Goal: Task Accomplishment & Management: Manage account settings

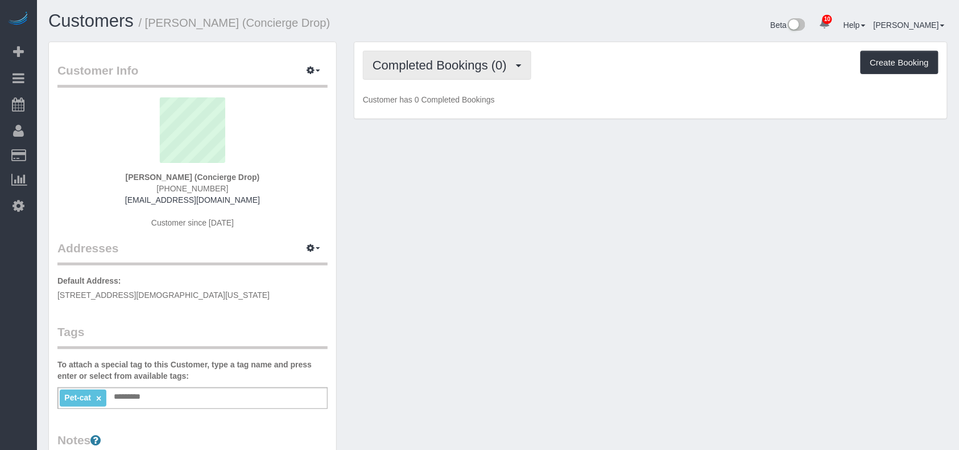
click at [504, 73] on button "Completed Bookings (0)" at bounding box center [447, 65] width 168 height 29
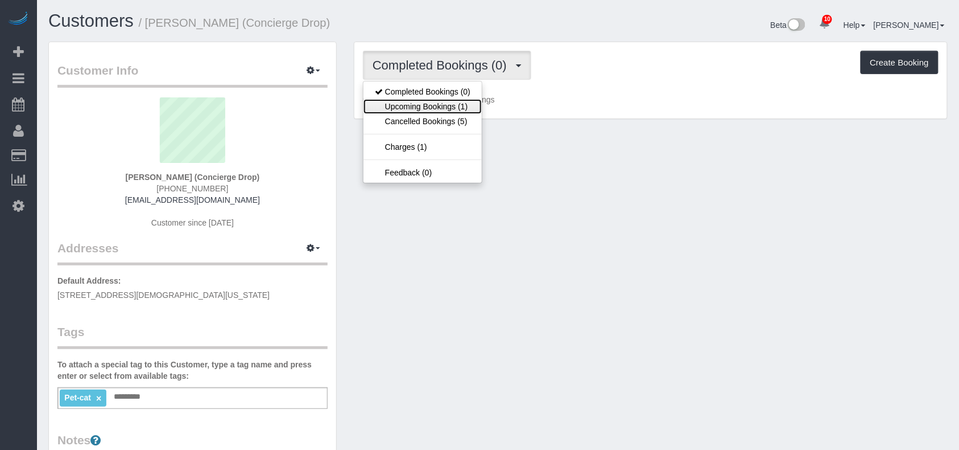
click at [472, 104] on link "Upcoming Bookings (1)" at bounding box center [423, 106] width 118 height 15
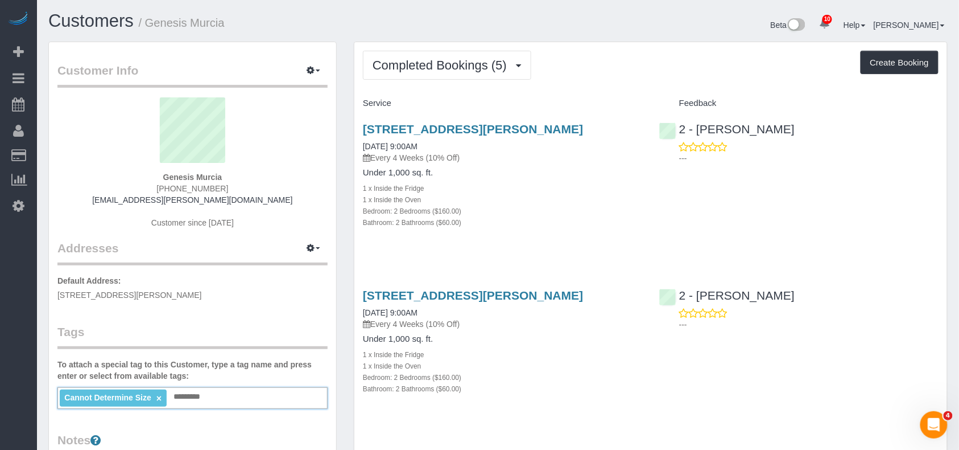
click at [203, 401] on input "text" at bounding box center [190, 396] width 39 height 15
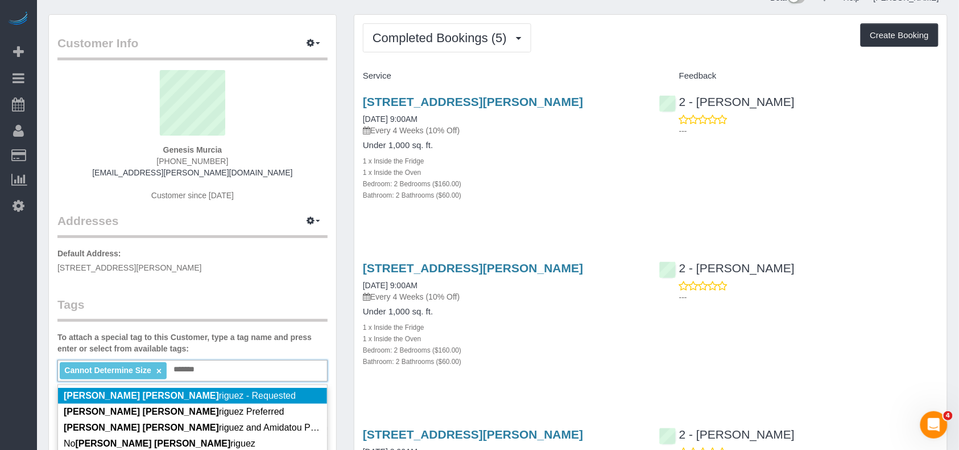
scroll to position [76, 0]
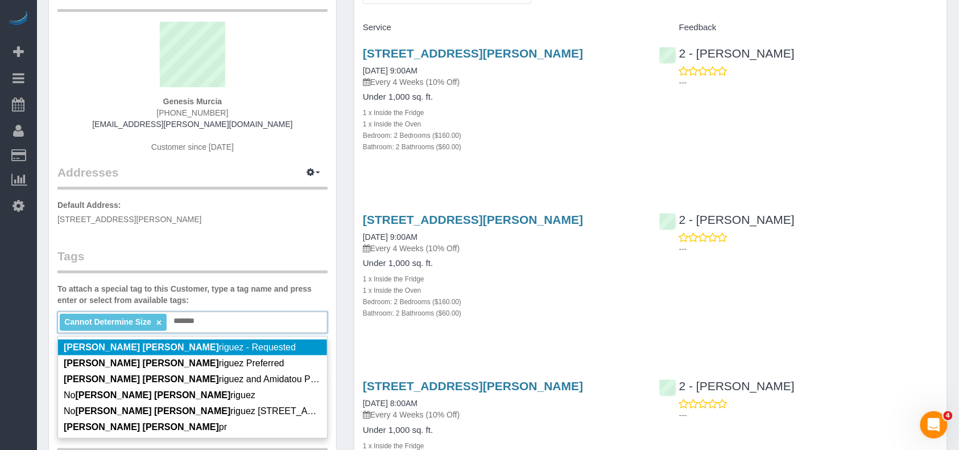
type input "*******"
click at [197, 349] on li "Ana Rod riguez - Requested" at bounding box center [192, 347] width 269 height 16
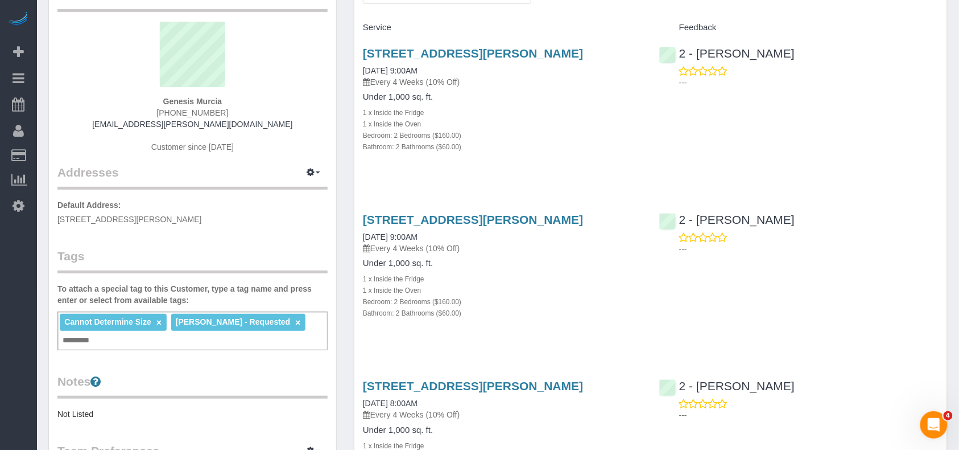
click at [256, 369] on div "Customer Info Edit Contact Info Send Message Email Preferences Special Sales Ta…" at bounding box center [192, 350] width 287 height 769
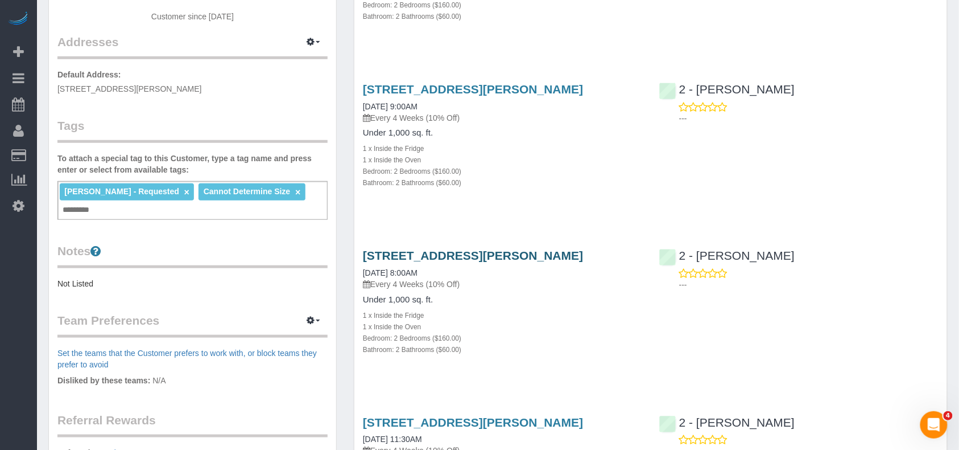
scroll to position [0, 0]
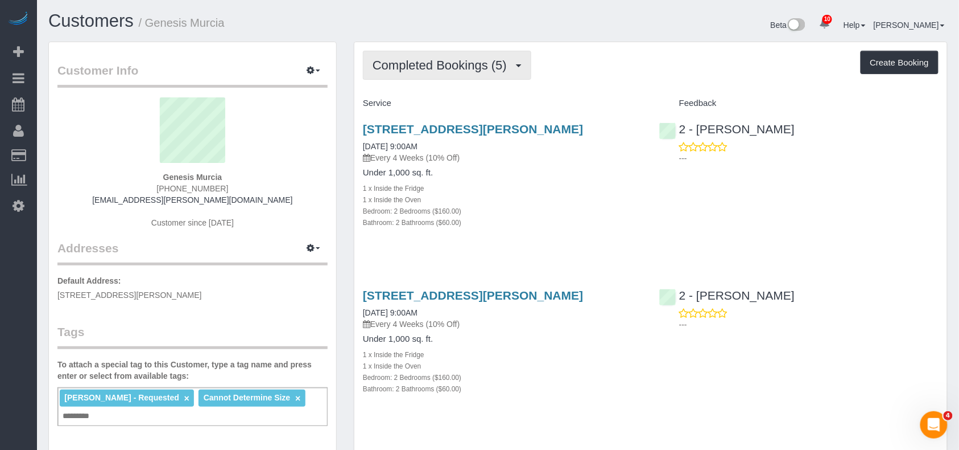
click at [447, 73] on button "Completed Bookings (5)" at bounding box center [447, 65] width 168 height 29
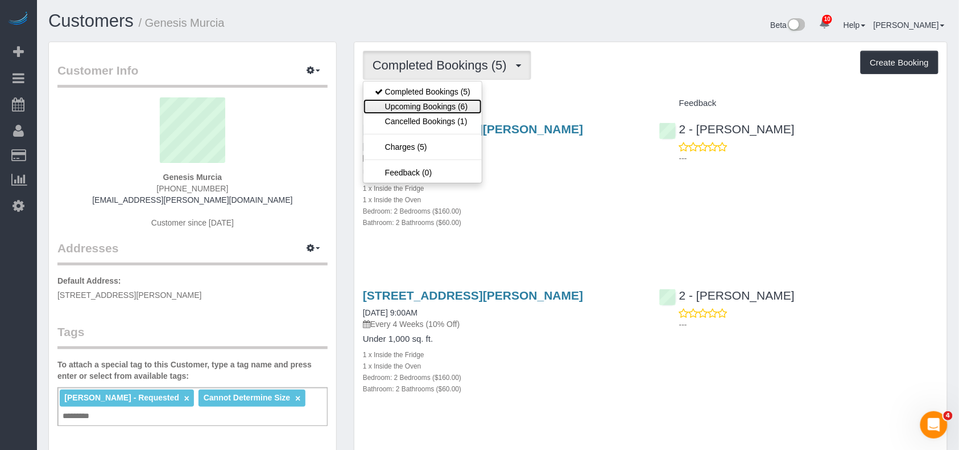
click at [458, 101] on link "Upcoming Bookings (6)" at bounding box center [423, 106] width 118 height 15
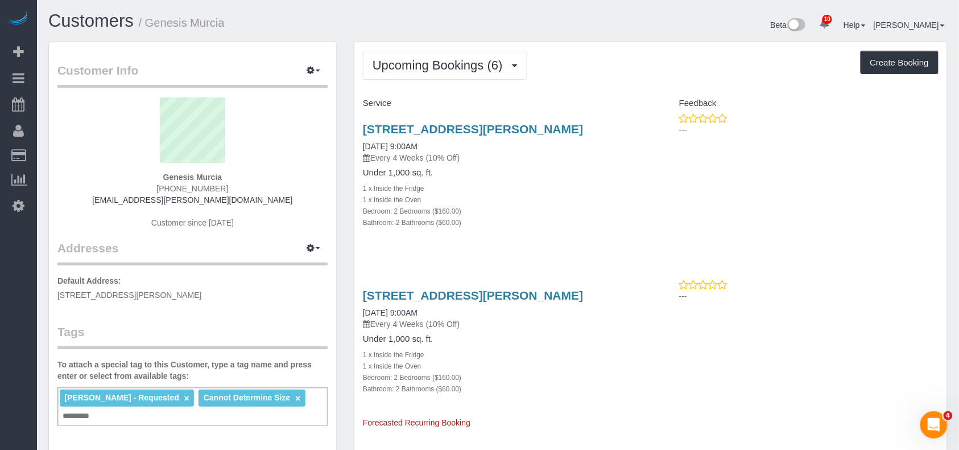
click at [219, 410] on div "Ana Rodriguez - Requested × Cannot Determine Size × Add a tag" at bounding box center [192, 406] width 270 height 39
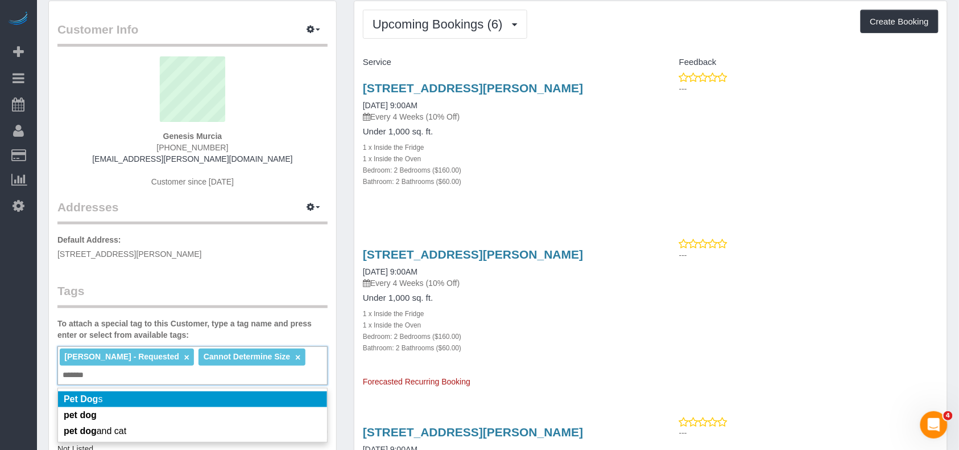
scroll to position [76, 0]
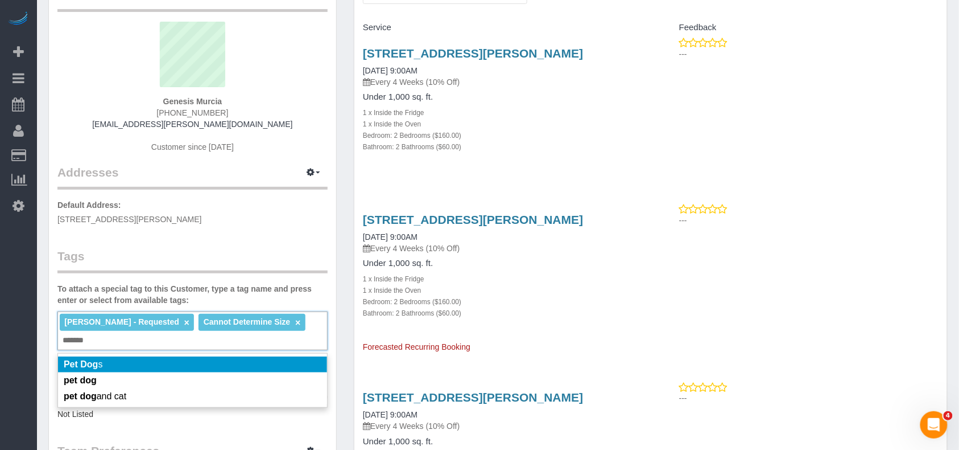
type input "*******"
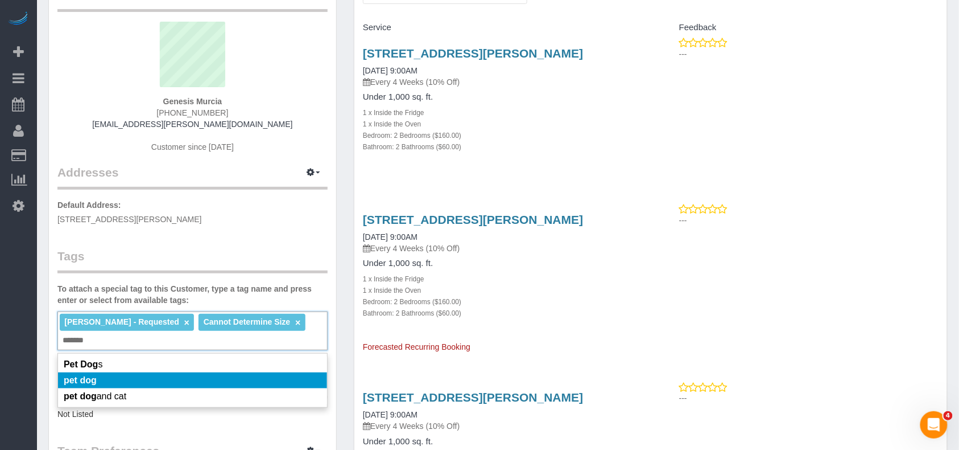
click at [144, 374] on li "pet dog" at bounding box center [192, 380] width 269 height 16
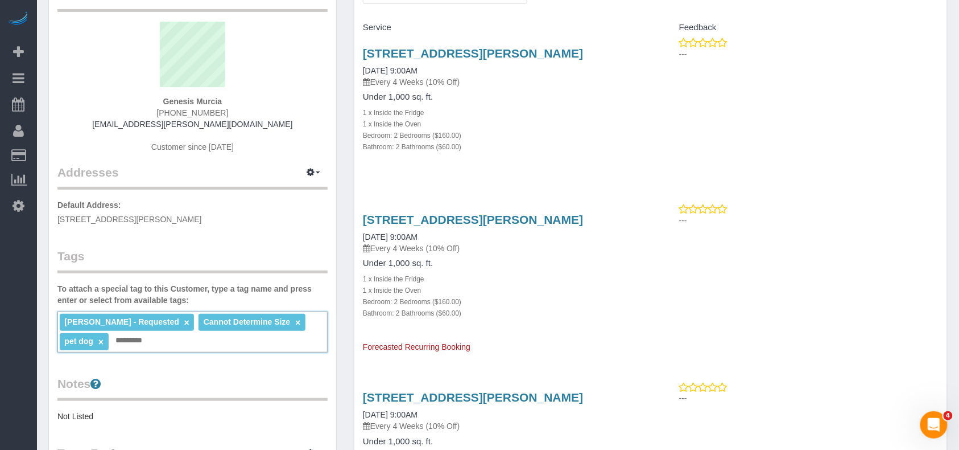
click at [224, 383] on legend "Notes" at bounding box center [192, 388] width 270 height 26
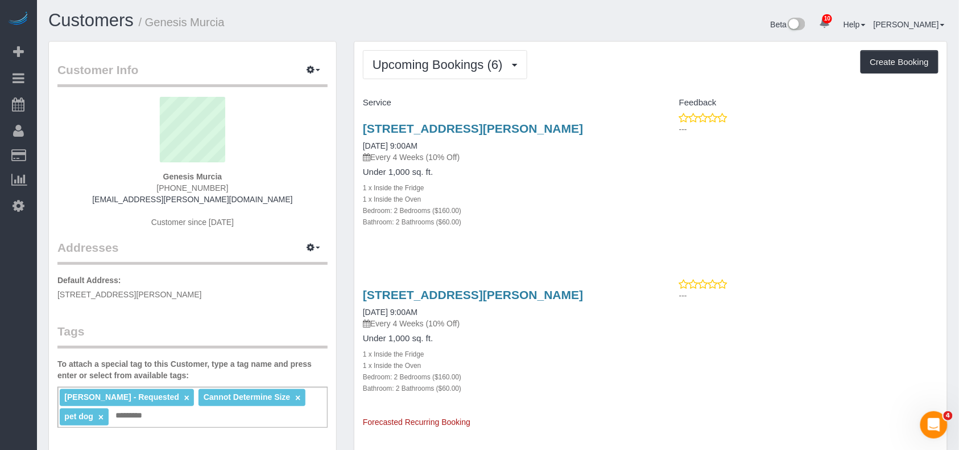
scroll to position [0, 0]
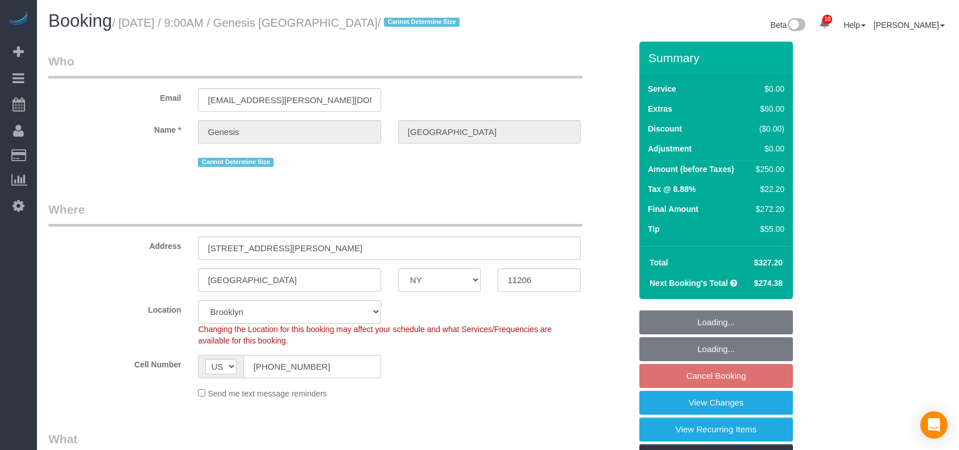
select select "NY"
select select "2"
select select "string:stripe-pm_1RLyfh4VGloSiKo7aI2pAOi1"
select select "spot2"
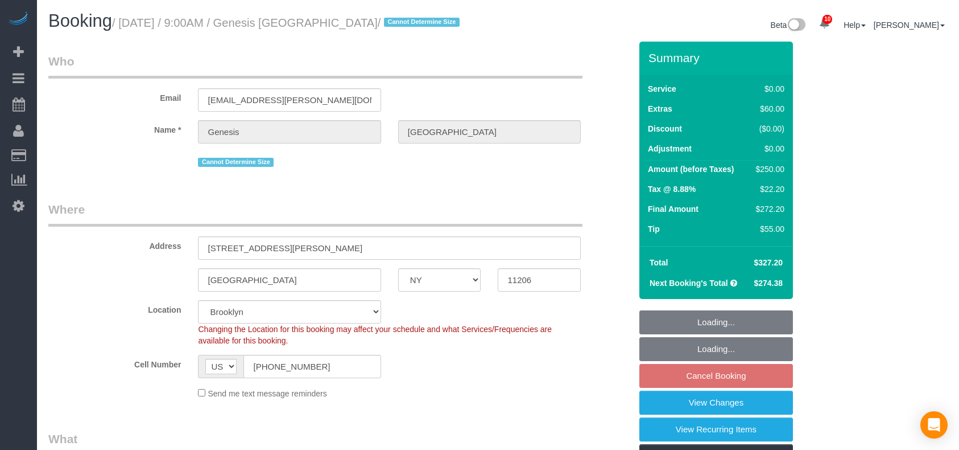
select select "number:89"
select select "number:90"
select select "number:13"
select select "number:5"
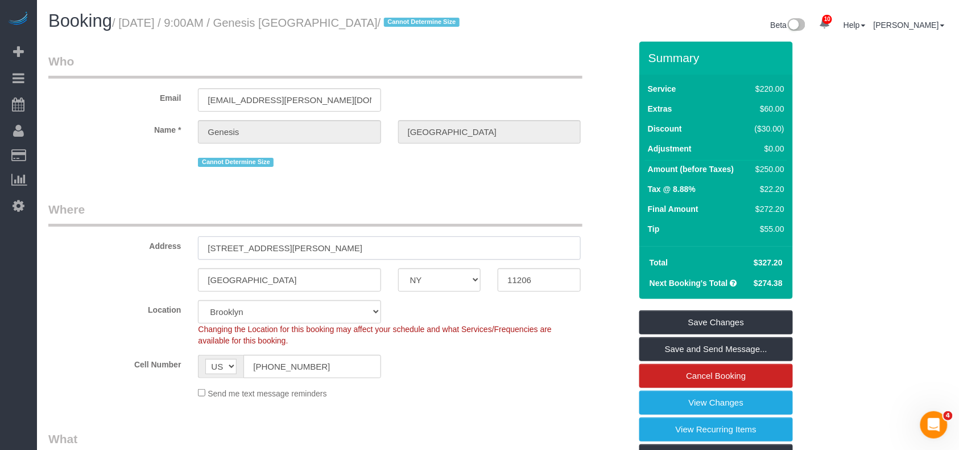
click at [267, 246] on input "[STREET_ADDRESS][PERSON_NAME]" at bounding box center [389, 247] width 383 height 23
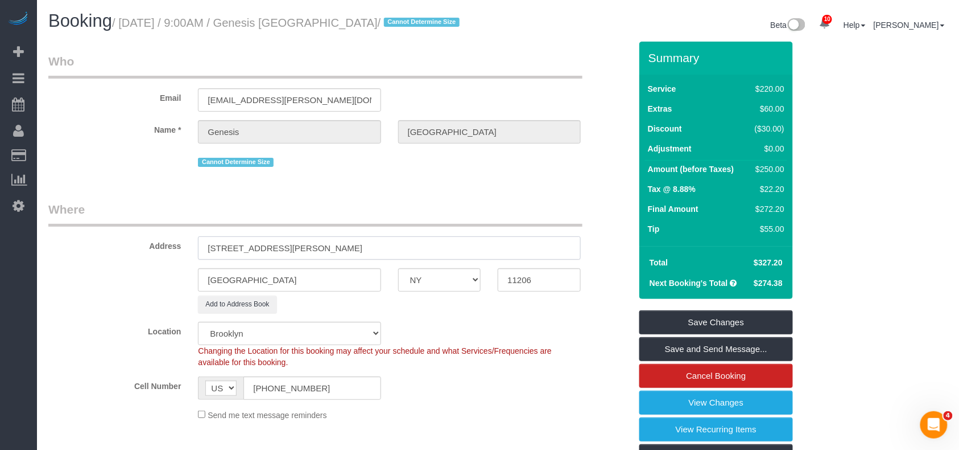
type input "[STREET_ADDRESS][PERSON_NAME]"
click at [479, 335] on div "Location [GEOGRAPHIC_DATA] [GEOGRAPHIC_DATA] [GEOGRAPHIC_DATA] [GEOGRAPHIC_DATA…" at bounding box center [340, 344] width 600 height 46
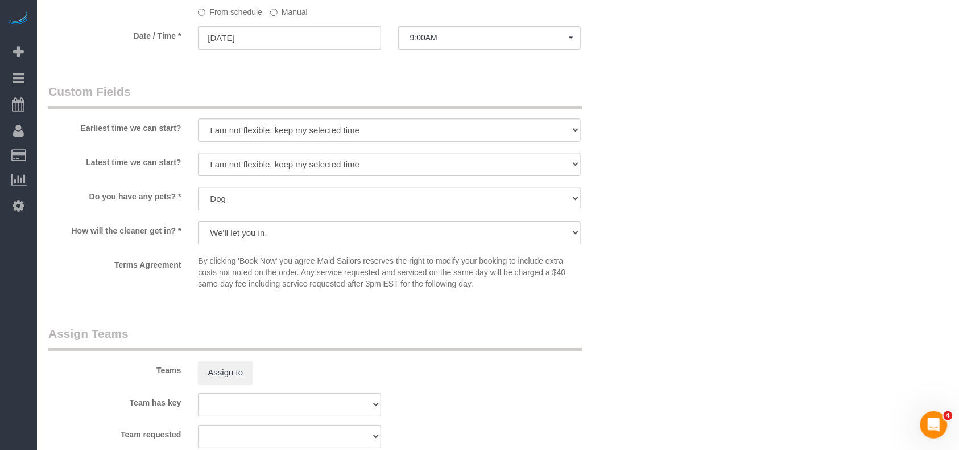
scroll to position [1214, 0]
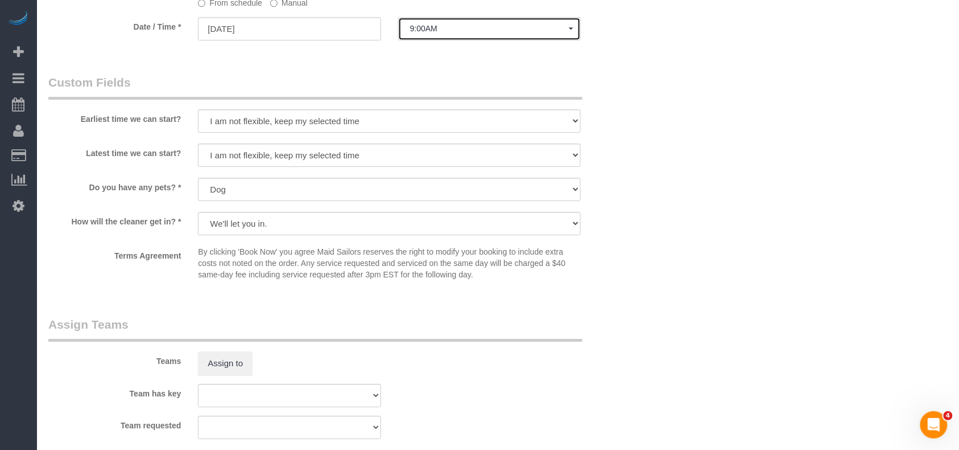
click at [419, 33] on span "9:00AM" at bounding box center [489, 28] width 159 height 9
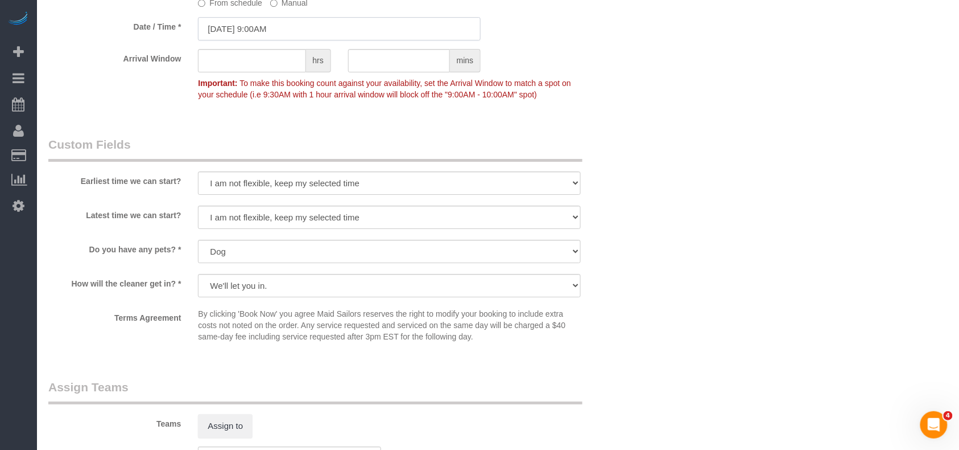
click at [271, 20] on input "[DATE] 9:00AM" at bounding box center [339, 28] width 283 height 23
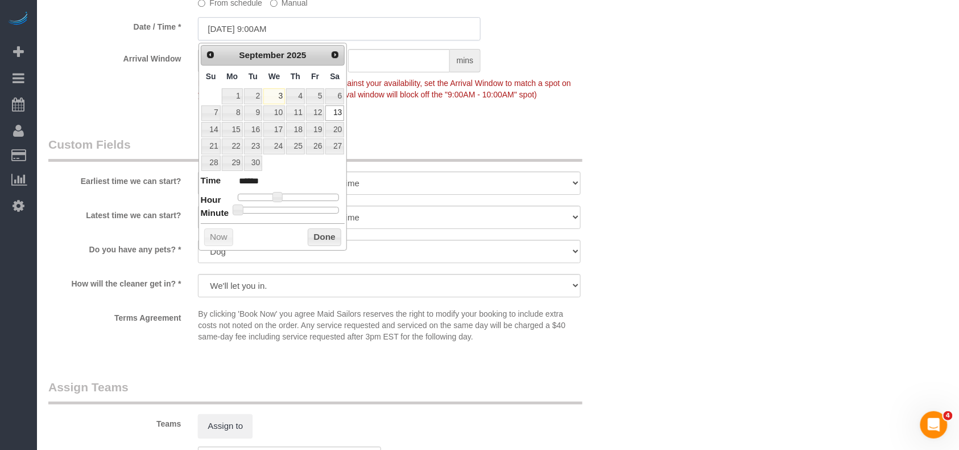
click at [273, 34] on input "[DATE] 9:00AM" at bounding box center [339, 28] width 283 height 23
type input "[DATE] 7:00AM"
type input "******"
type input "[DATE] 8:00AM"
type input "******"
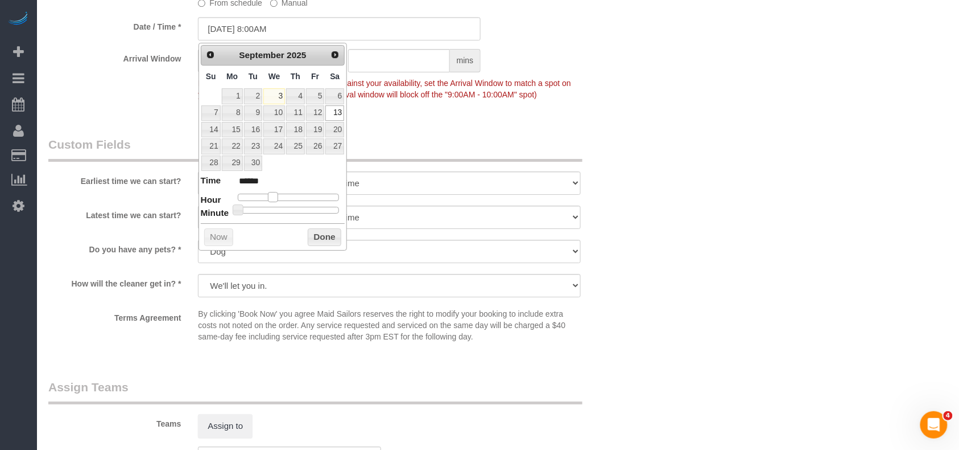
type input "[DATE] 9:00AM"
type input "******"
type input "[DATE] 10:00AM"
type input "*******"
type input "[DATE] 11:00AM"
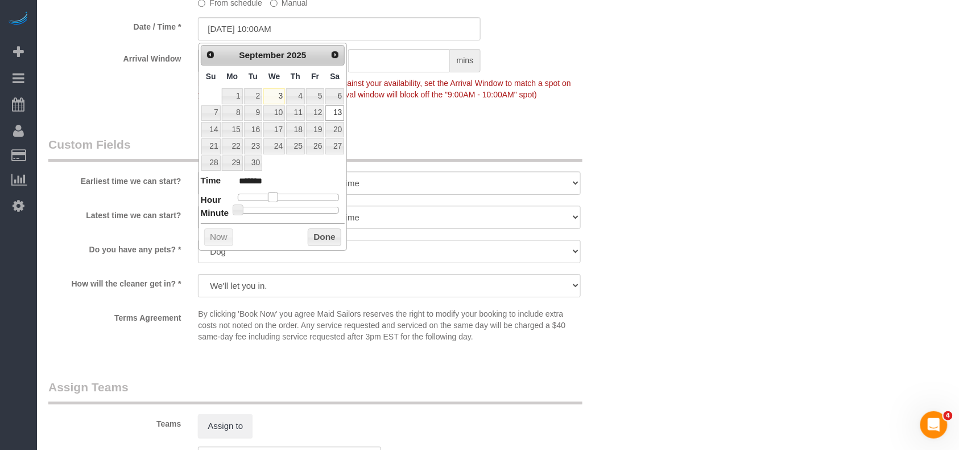
type input "*******"
type input "[DATE] 12:00PM"
type input "*******"
drag, startPoint x: 271, startPoint y: 200, endPoint x: 292, endPoint y: 200, distance: 21.1
click at [292, 200] on div at bounding box center [289, 196] width 102 height 7
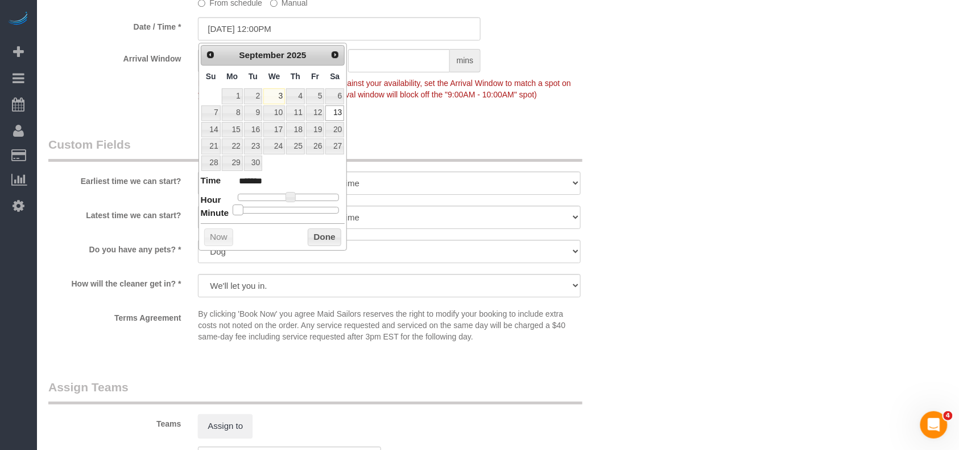
type input "[DATE] 12:05PM"
type input "*******"
type input "[DATE] 12:10PM"
type input "*******"
type input "[DATE] 12:15PM"
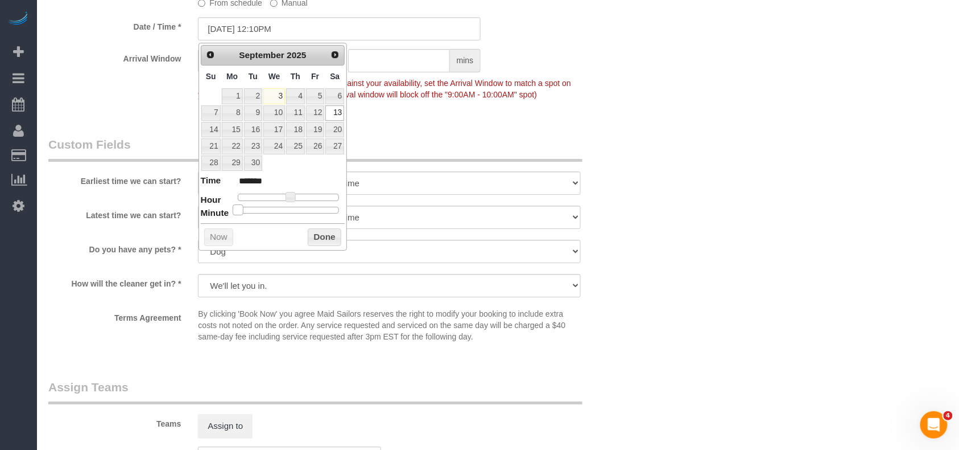
type input "*******"
type input "[DATE] 12:20PM"
type input "*******"
type input "[DATE] 12:25PM"
type input "*******"
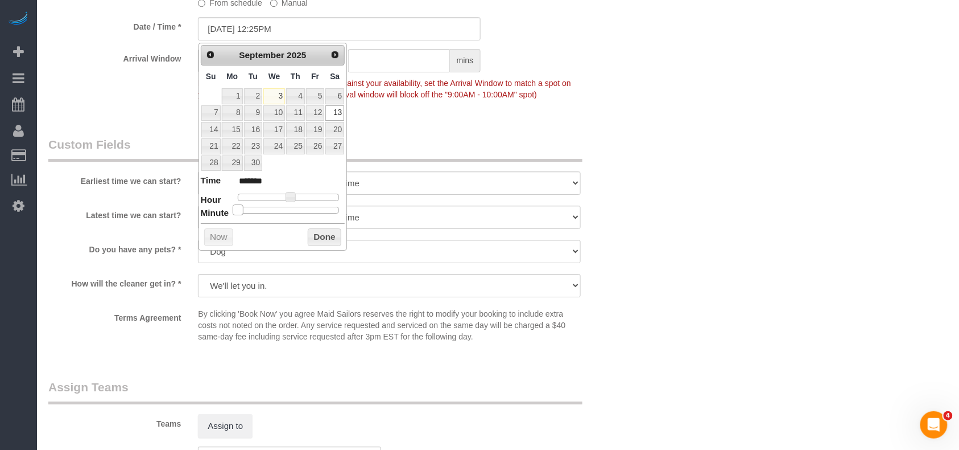
type input "[DATE] 12:30PM"
type input "*******"
drag, startPoint x: 240, startPoint y: 215, endPoint x: 294, endPoint y: 206, distance: 54.7
click at [294, 206] on span at bounding box center [293, 209] width 10 height 10
click at [319, 233] on button "Done" at bounding box center [325, 237] width 34 height 18
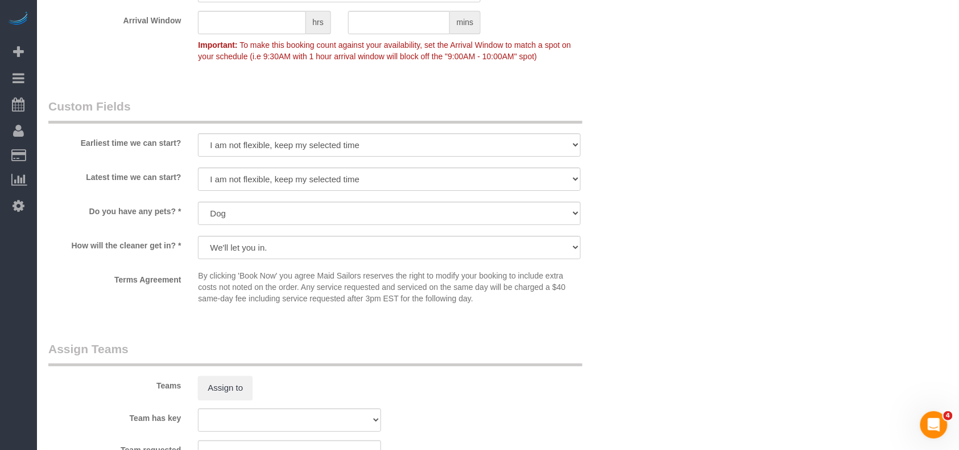
scroll to position [1365, 0]
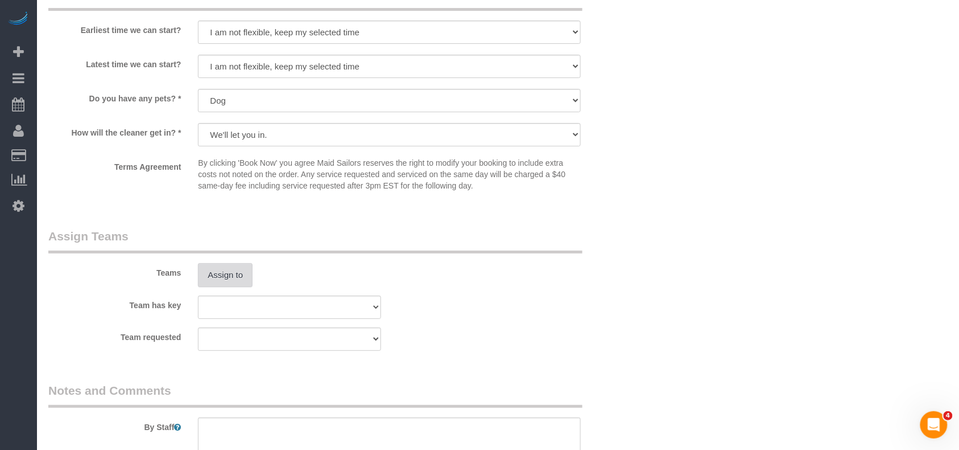
click at [229, 269] on button "Assign to" at bounding box center [225, 275] width 55 height 24
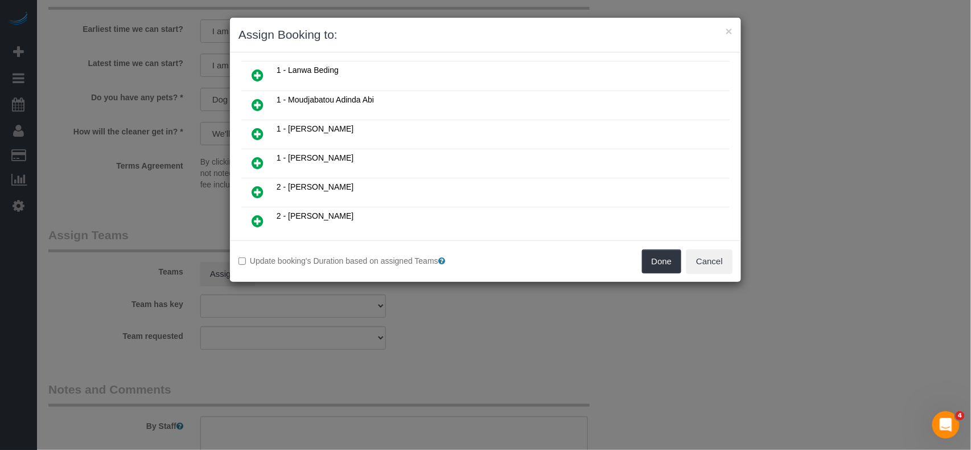
scroll to position [379, 0]
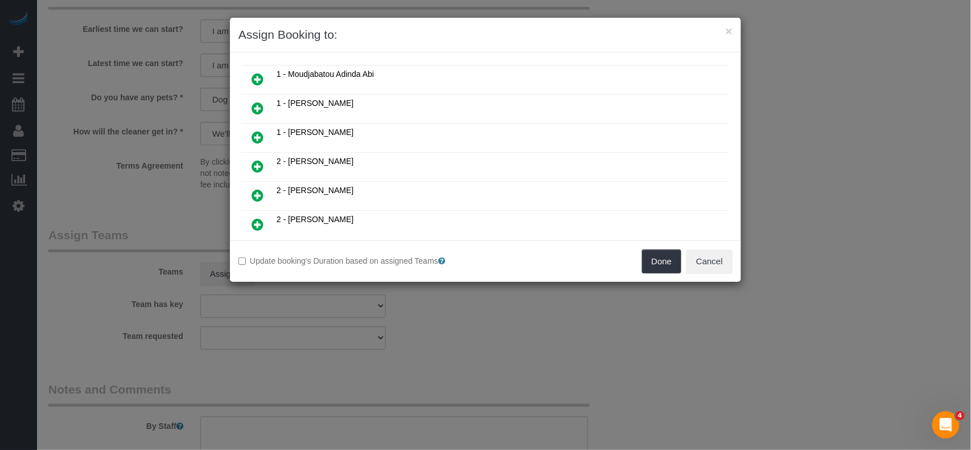
click at [259, 192] on icon at bounding box center [258, 195] width 12 height 14
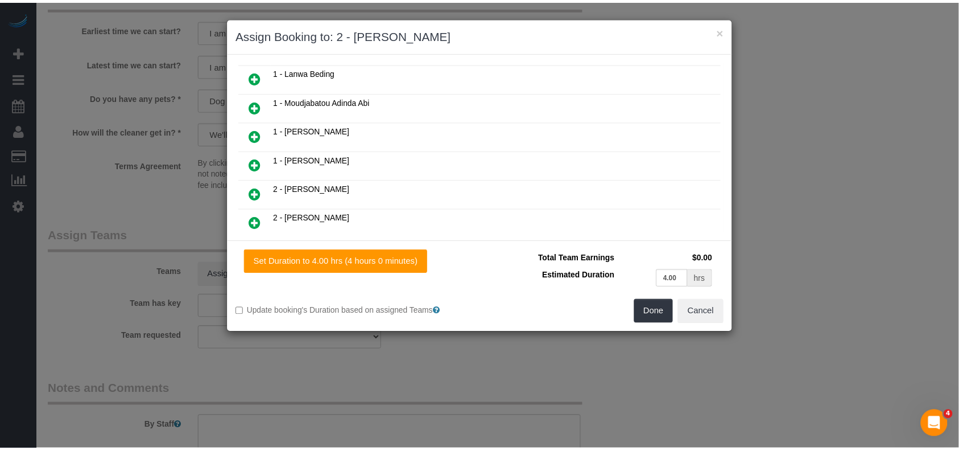
scroll to position [406, 0]
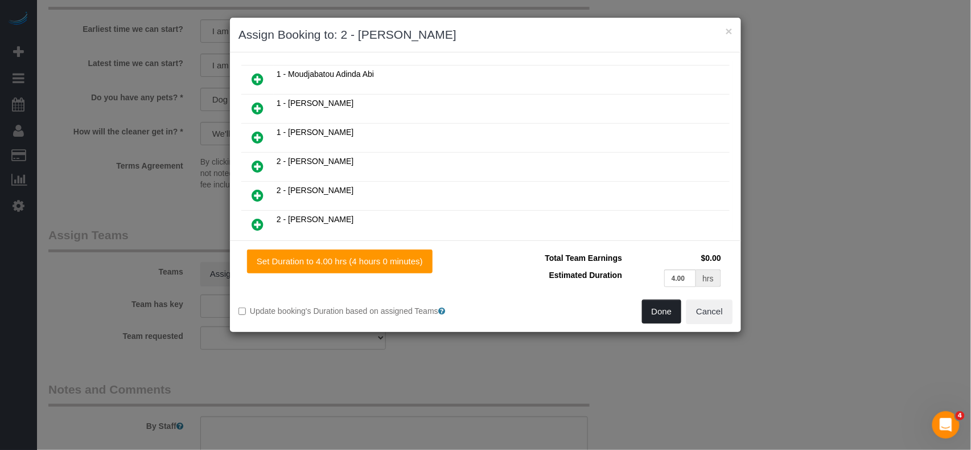
click at [669, 316] on button "Done" at bounding box center [662, 311] width 40 height 24
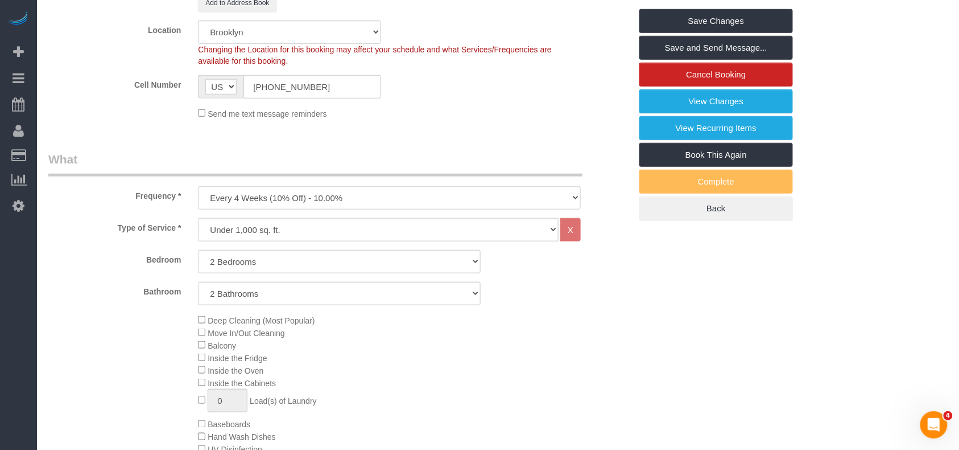
scroll to position [76, 0]
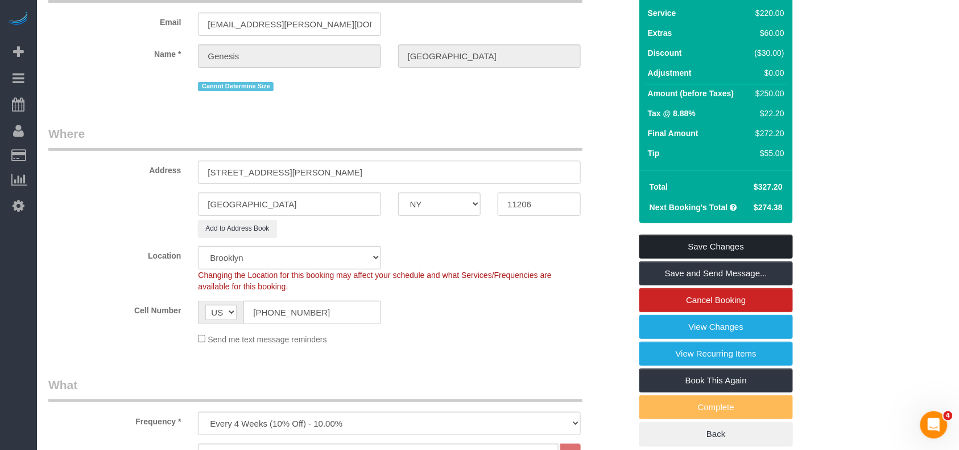
click at [731, 239] on link "Save Changes" at bounding box center [717, 246] width 154 height 24
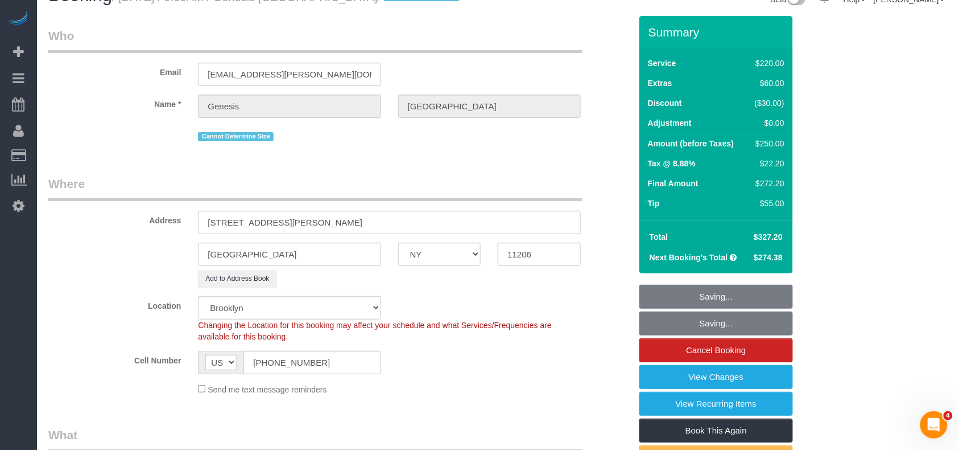
scroll to position [0, 0]
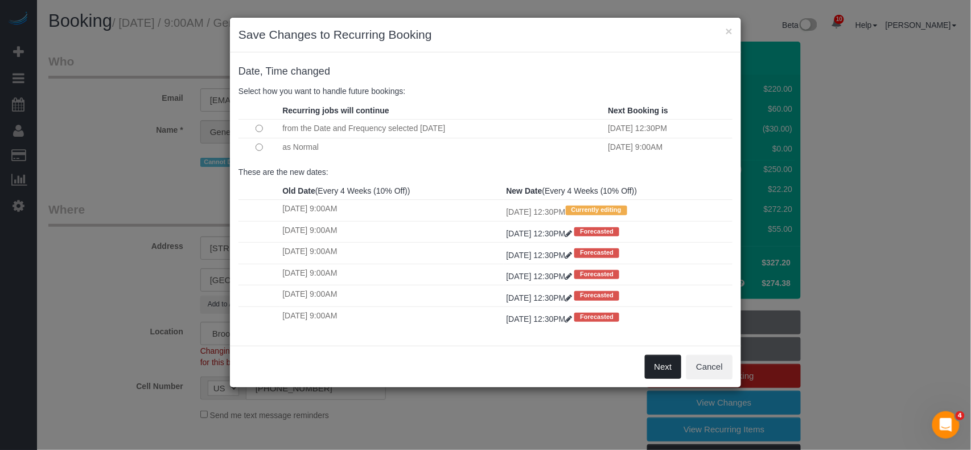
click at [665, 360] on button "Next" at bounding box center [663, 367] width 37 height 24
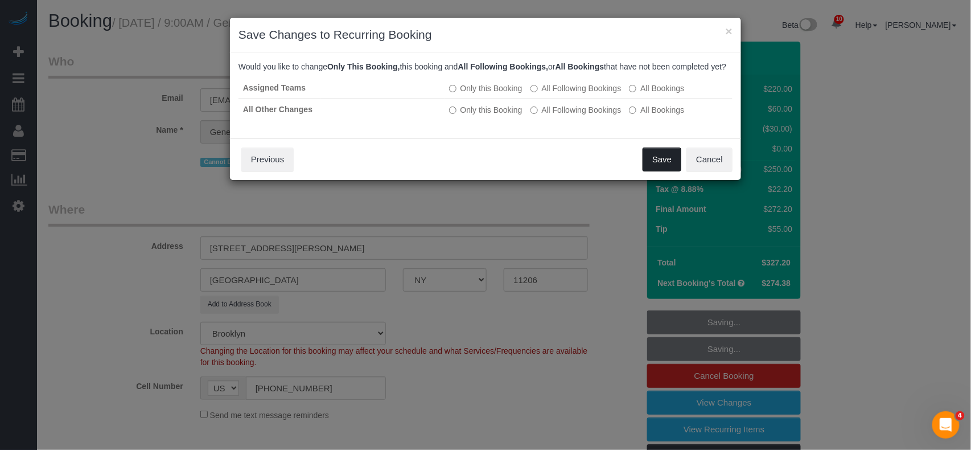
click at [666, 169] on button "Save" at bounding box center [661, 159] width 39 height 24
